Goal: Navigation & Orientation: Go to known website

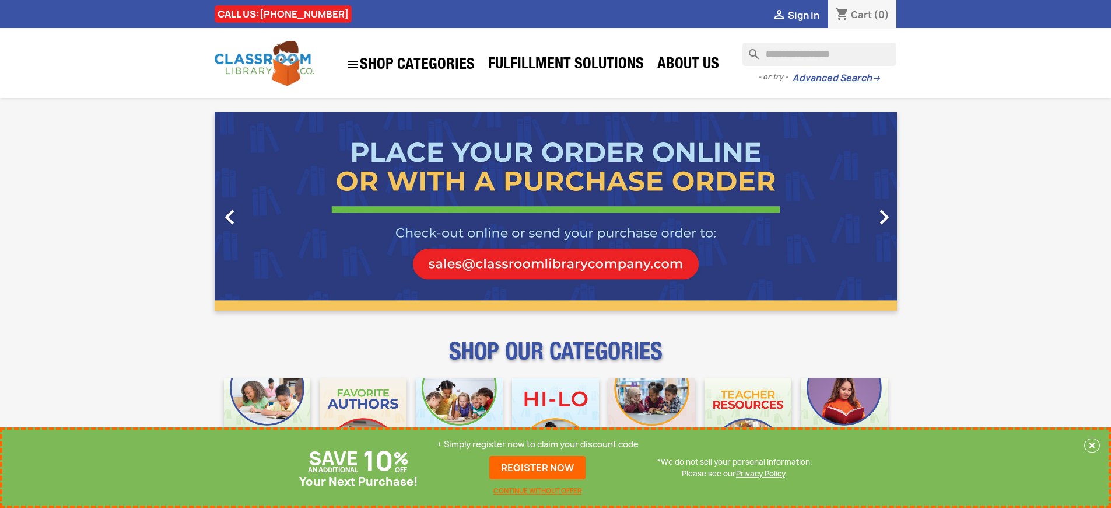
click at [541, 444] on p "+ Simply register now to claim your discount code" at bounding box center [538, 444] width 202 height 12
click at [538, 444] on p "+ Simply register now to claim your discount code" at bounding box center [538, 444] width 202 height 12
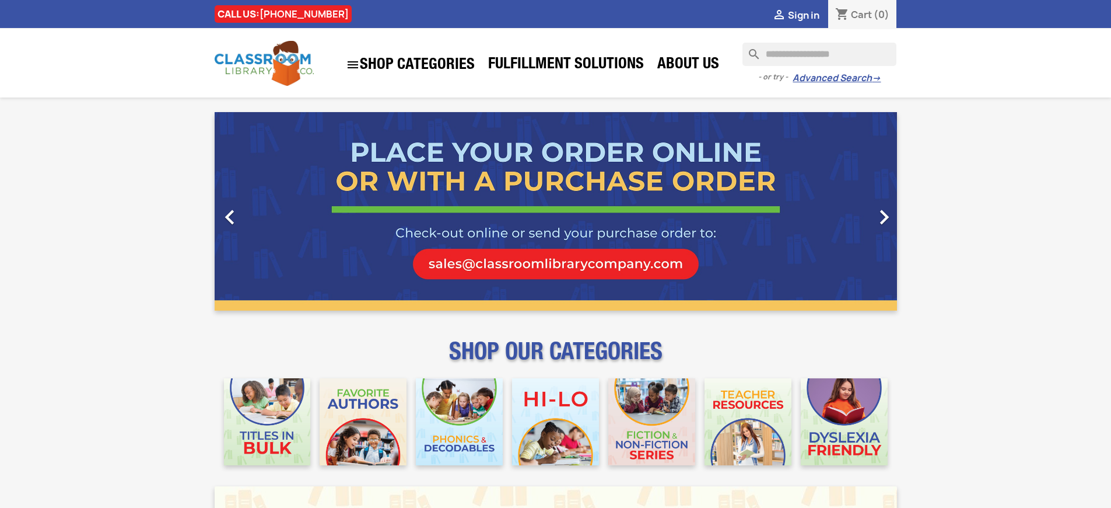
scroll to position [1520, 0]
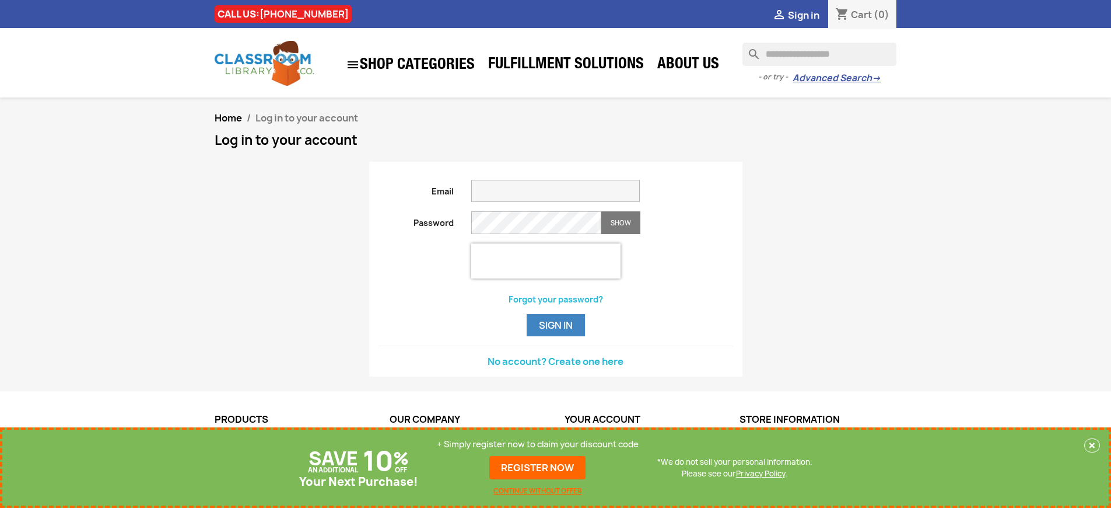
click at [538, 444] on p "+ Simply register now to claim your discount code" at bounding box center [538, 444] width 202 height 12
